Goal: Task Accomplishment & Management: Use online tool/utility

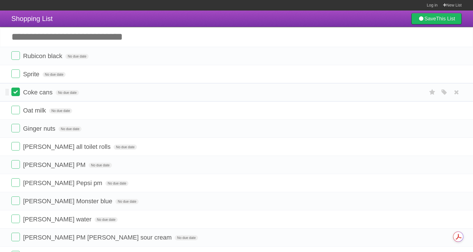
click at [14, 92] on label at bounding box center [15, 92] width 9 height 9
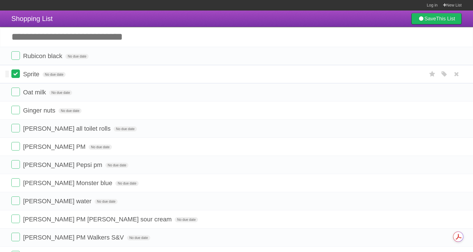
click at [16, 76] on label at bounding box center [15, 74] width 9 height 9
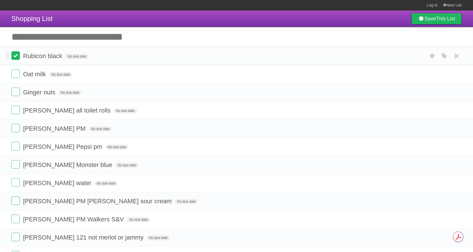
click at [17, 58] on label at bounding box center [15, 55] width 9 height 9
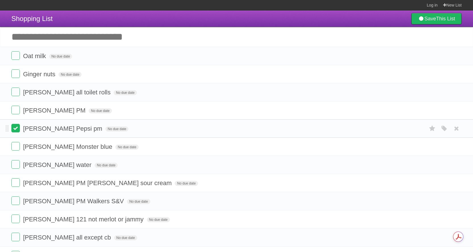
click at [13, 130] on label at bounding box center [15, 128] width 9 height 9
click at [16, 112] on label at bounding box center [15, 110] width 9 height 9
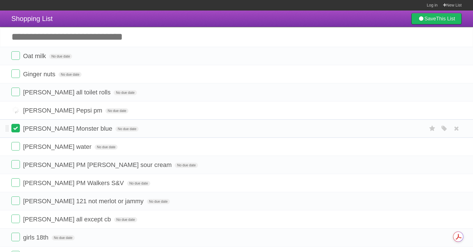
click at [17, 131] on label at bounding box center [15, 128] width 9 height 9
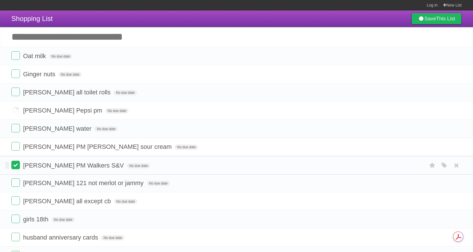
drag, startPoint x: 7, startPoint y: 166, endPoint x: 18, endPoint y: 166, distance: 10.2
click at [18, 166] on label at bounding box center [15, 164] width 9 height 9
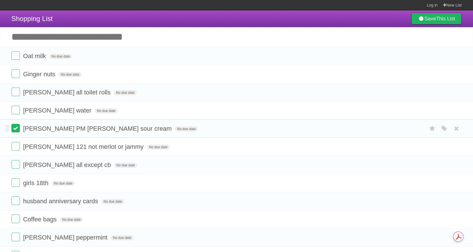
click at [14, 130] on label at bounding box center [15, 128] width 9 height 9
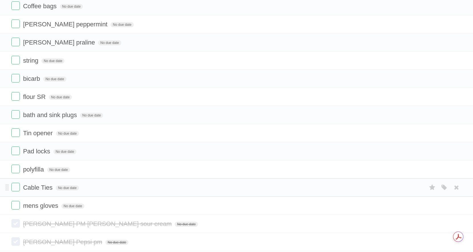
scroll to position [199, 0]
